Goal: Navigation & Orientation: Find specific page/section

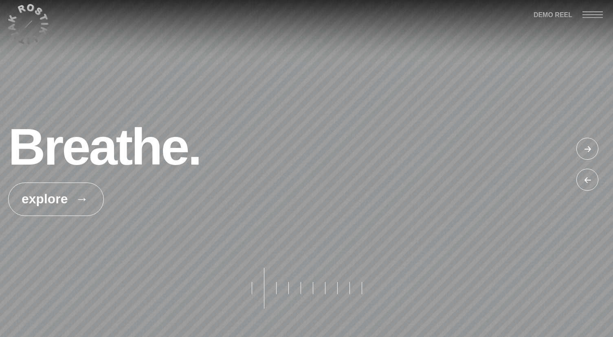
click at [588, 179] on div at bounding box center [588, 181] width 24 height 24
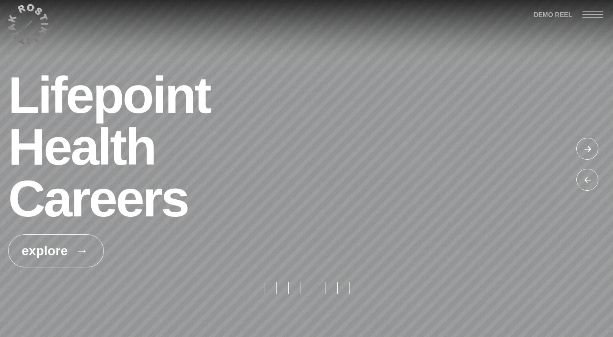
click at [590, 178] on div at bounding box center [588, 181] width 24 height 24
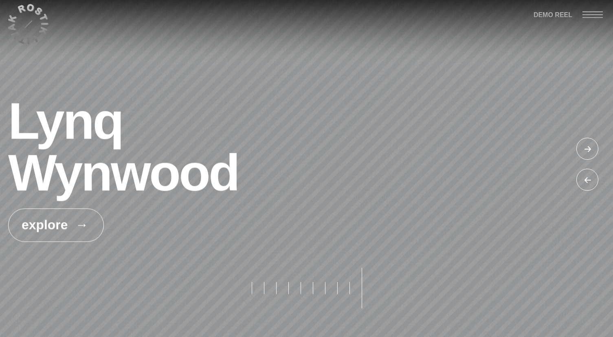
click at [590, 178] on div at bounding box center [588, 181] width 24 height 24
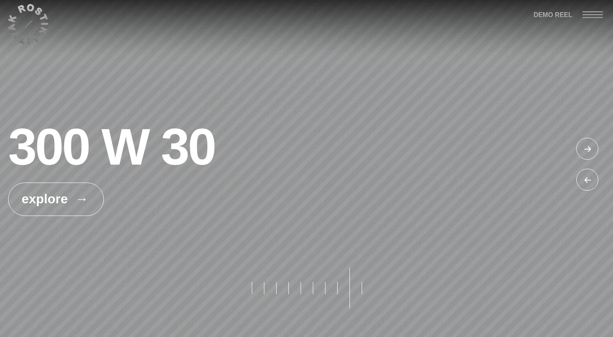
click at [590, 178] on div at bounding box center [588, 181] width 24 height 24
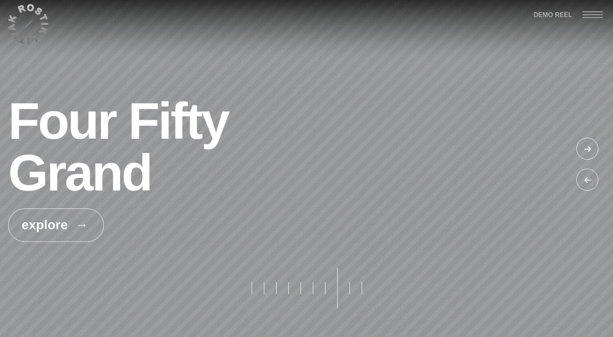
click at [590, 178] on div at bounding box center [588, 181] width 24 height 24
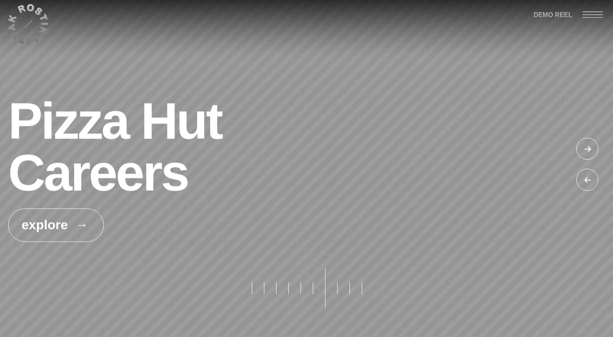
click at [590, 178] on div at bounding box center [588, 181] width 24 height 24
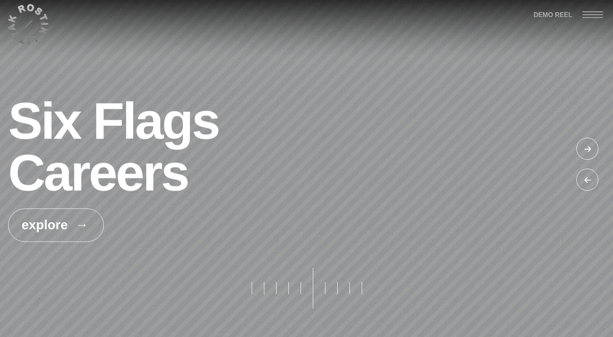
click at [590, 178] on div at bounding box center [588, 181] width 24 height 24
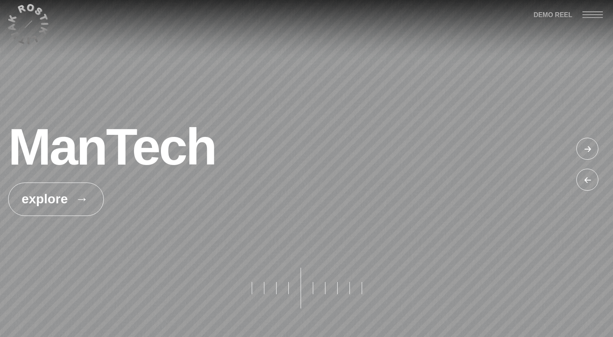
click at [590, 178] on div at bounding box center [588, 181] width 24 height 24
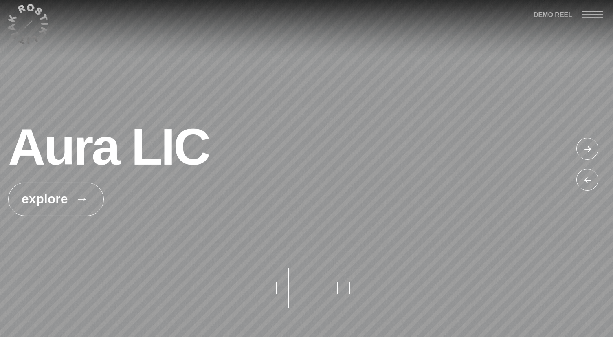
click at [590, 178] on div at bounding box center [588, 181] width 24 height 24
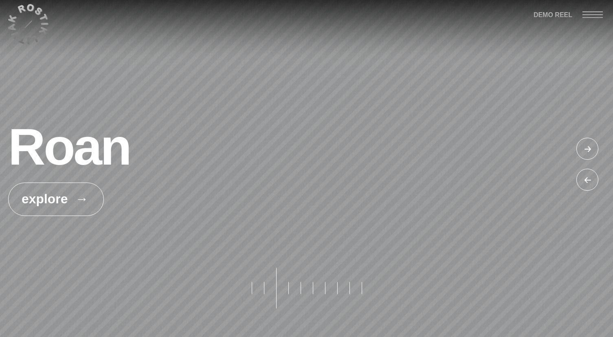
click at [590, 178] on div at bounding box center [588, 181] width 24 height 24
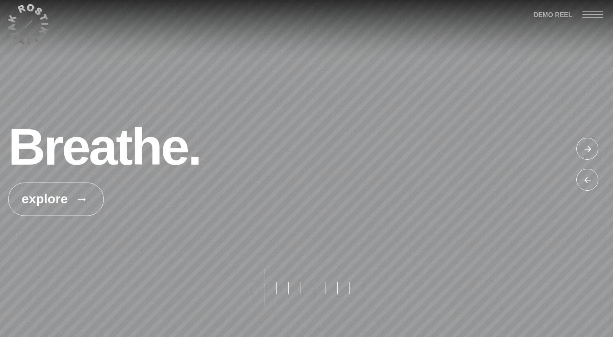
click at [590, 178] on div at bounding box center [588, 181] width 24 height 24
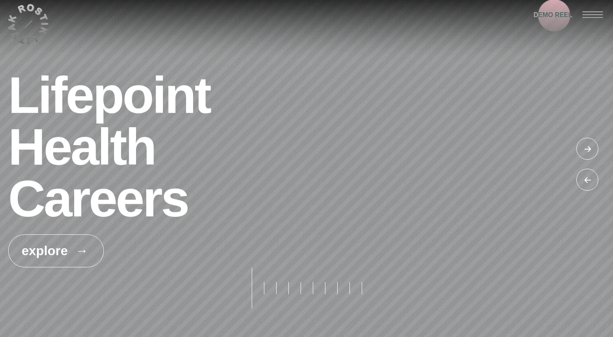
click at [561, 16] on span "DEMO REEL" at bounding box center [553, 15] width 39 height 11
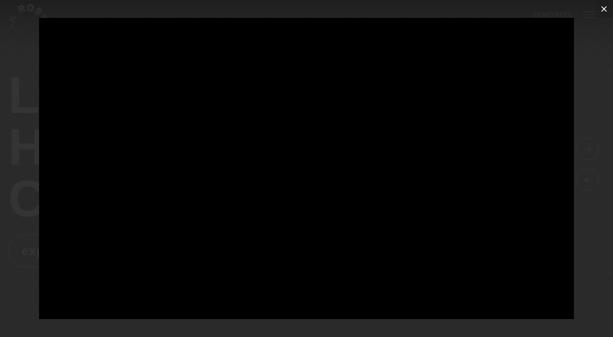
click at [603, 11] on icon at bounding box center [604, 9] width 10 height 10
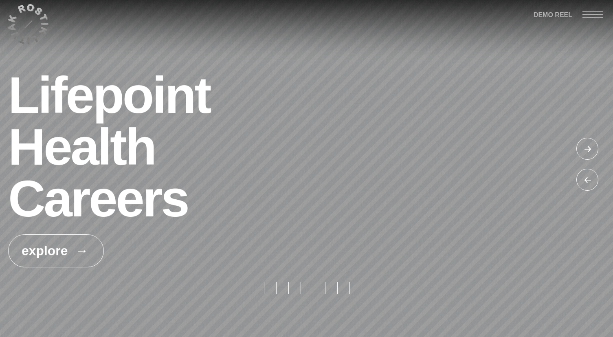
click at [592, 16] on div at bounding box center [597, 14] width 31 height 29
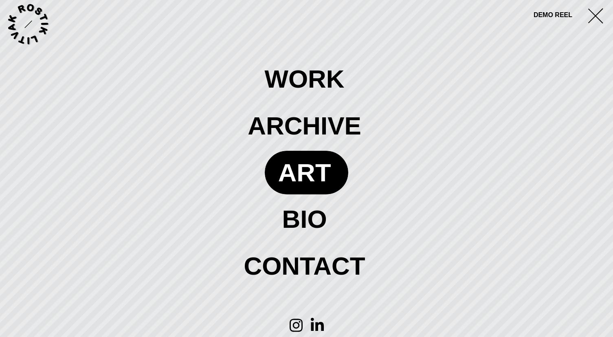
click at [314, 167] on span at bounding box center [306, 172] width 83 height 43
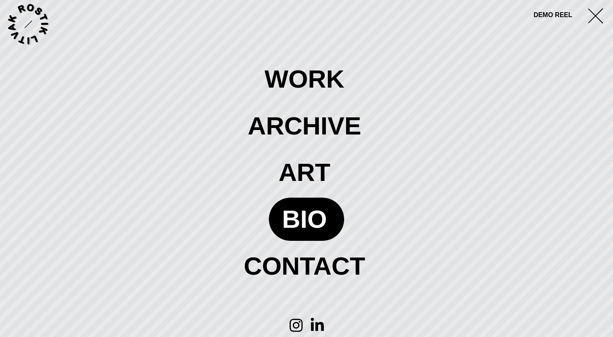
click at [316, 215] on span at bounding box center [306, 219] width 75 height 43
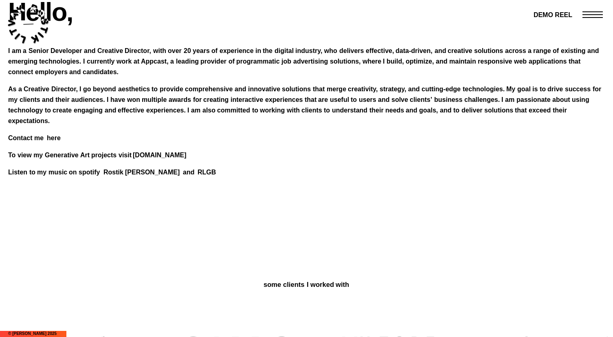
scroll to position [72, 0]
